Goal: Obtain resource: Obtain resource

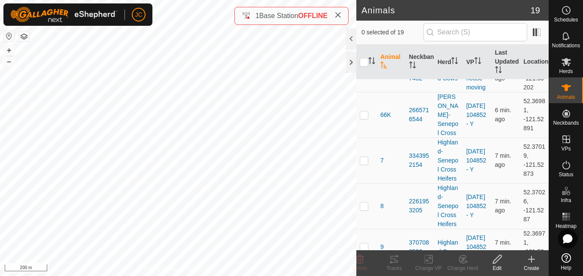
scroll to position [568, 0]
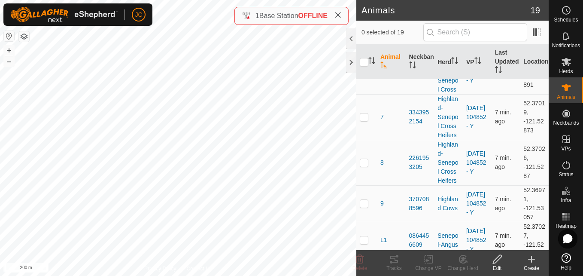
click at [365, 222] on td at bounding box center [366, 240] width 21 height 37
checkbox input "true"
drag, startPoint x: 519, startPoint y: 180, endPoint x: 525, endPoint y: 188, distance: 9.8
click at [525, 222] on td "52.37027, -121.52854" at bounding box center [534, 240] width 29 height 37
copy td "52.37027"
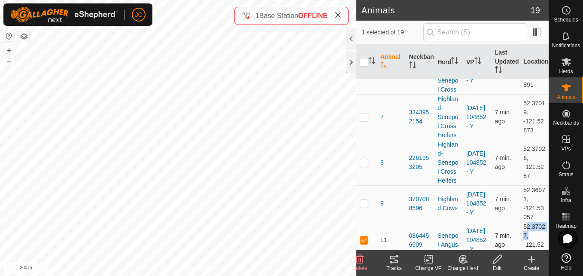
drag, startPoint x: 516, startPoint y: 199, endPoint x: 528, endPoint y: 210, distance: 16.7
click at [528, 222] on td "52.37027, -121.52854" at bounding box center [534, 240] width 29 height 37
copy td "-121.52854"
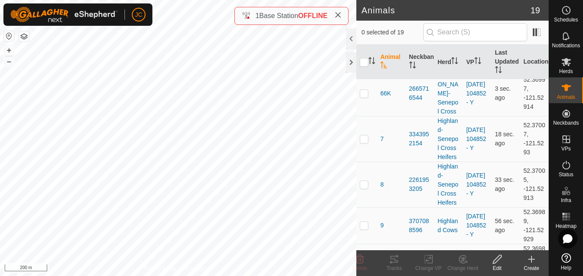
scroll to position [568, 0]
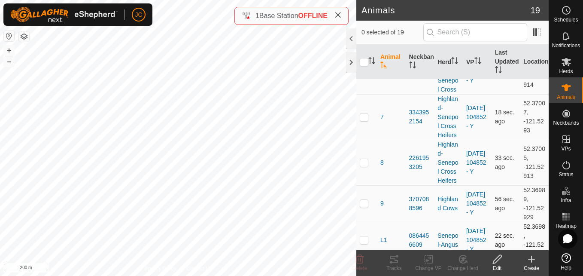
click at [362, 236] on p-checkbox at bounding box center [364, 239] width 9 height 7
checkbox input "true"
click at [520, 222] on td "52.3698, -121.52915" at bounding box center [534, 240] width 29 height 37
copy td "52.3698"
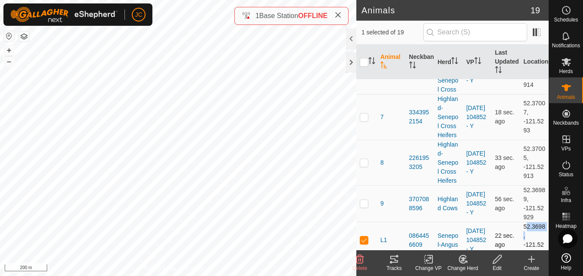
drag, startPoint x: 517, startPoint y: 199, endPoint x: 529, endPoint y: 212, distance: 17.0
click at [529, 222] on td "52.3698, -121.52915" at bounding box center [534, 240] width 29 height 37
copy td "-121.52915"
drag, startPoint x: 517, startPoint y: 182, endPoint x: 529, endPoint y: 211, distance: 31.4
click at [529, 222] on td "52.3698, -121.52915" at bounding box center [534, 240] width 29 height 37
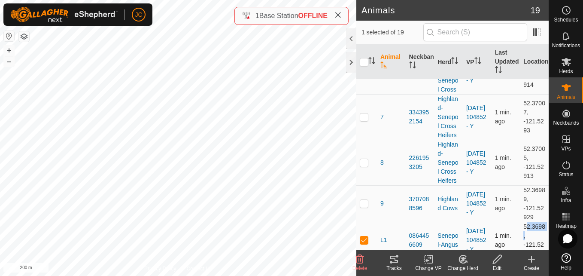
copy td "52.3698, -121.52915"
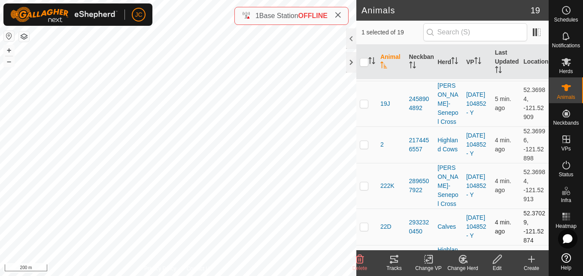
scroll to position [166, 0]
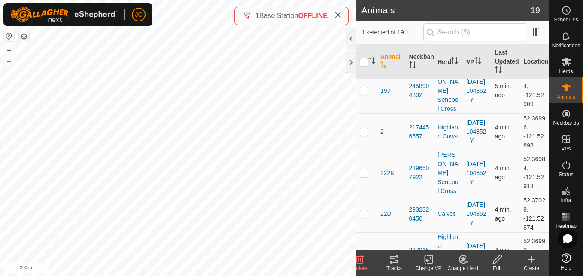
click at [520, 195] on td "52.37029, -121.52874" at bounding box center [534, 213] width 29 height 37
copy td "52.37029"
click at [527, 195] on td "52.37029, -121.52874" at bounding box center [534, 213] width 29 height 37
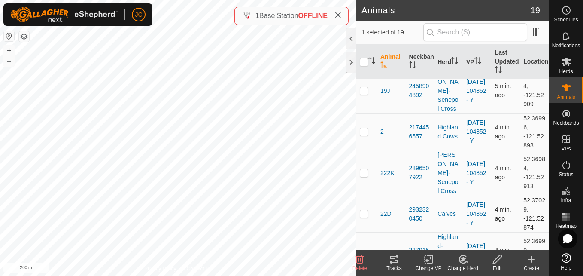
copy td "121.52874"
drag, startPoint x: 518, startPoint y: 173, endPoint x: 530, endPoint y: 200, distance: 29.2
click at [530, 200] on td "52.37029, -121.52874" at bounding box center [534, 213] width 29 height 37
copy td "52.37029, -121.52874"
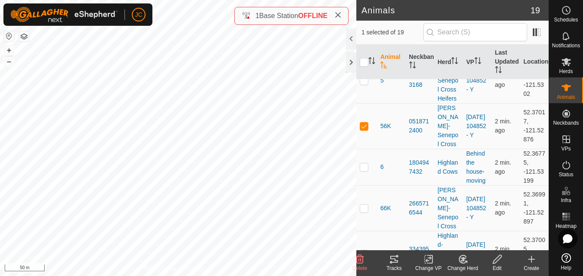
scroll to position [391, 0]
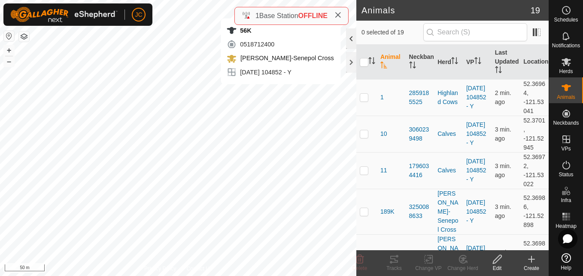
checkbox input "true"
